Goal: Register for event/course: Register for event/course

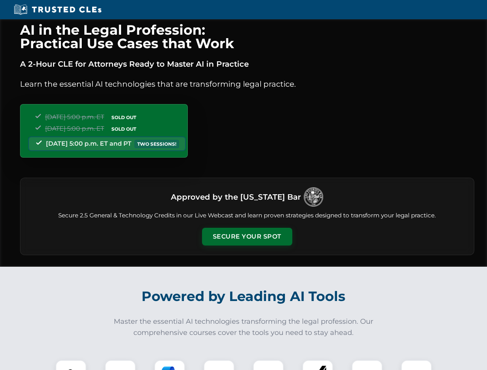
click at [247, 237] on button "Secure Your Spot" at bounding box center [247, 237] width 90 height 18
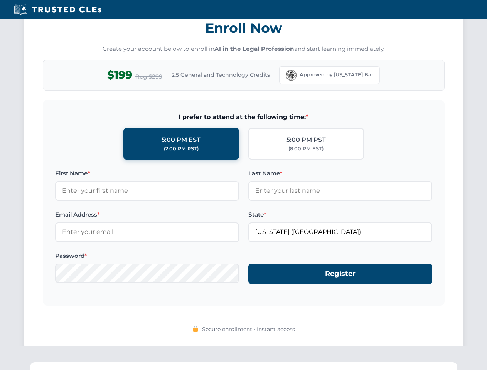
scroll to position [756, 0]
